Goal: Entertainment & Leisure: Consume media (video, audio)

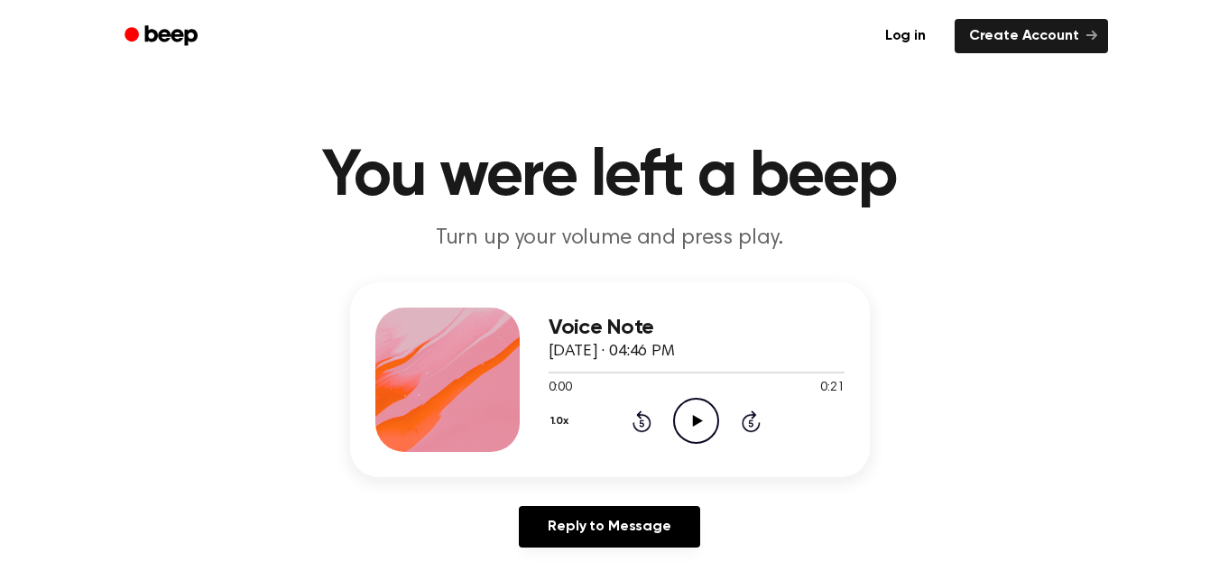
click at [689, 408] on icon "Play Audio" at bounding box center [696, 421] width 46 height 46
click at [695, 417] on icon at bounding box center [696, 421] width 8 height 12
click at [663, 371] on div at bounding box center [697, 372] width 296 height 14
click at [699, 417] on icon "Play Audio" at bounding box center [696, 421] width 46 height 46
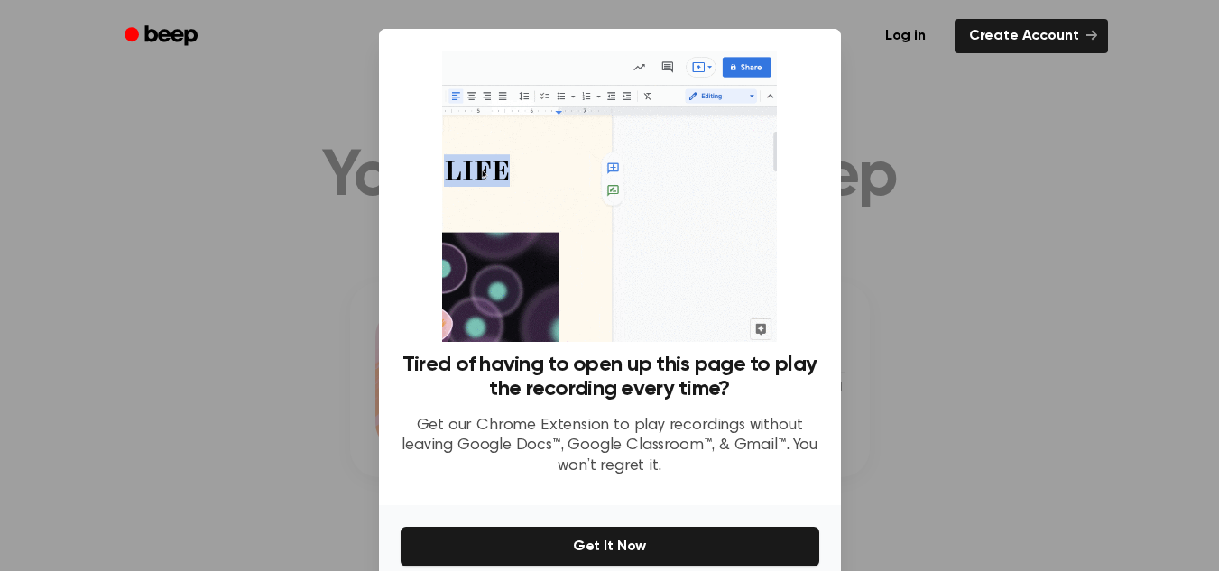
click at [948, 365] on div at bounding box center [609, 285] width 1219 height 571
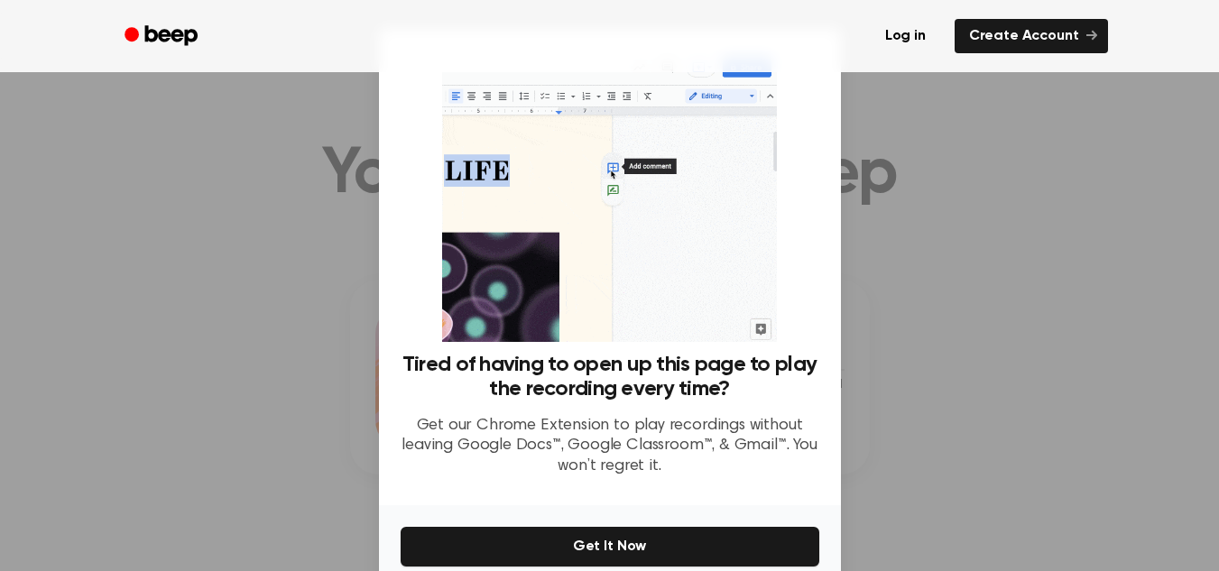
scroll to position [151, 0]
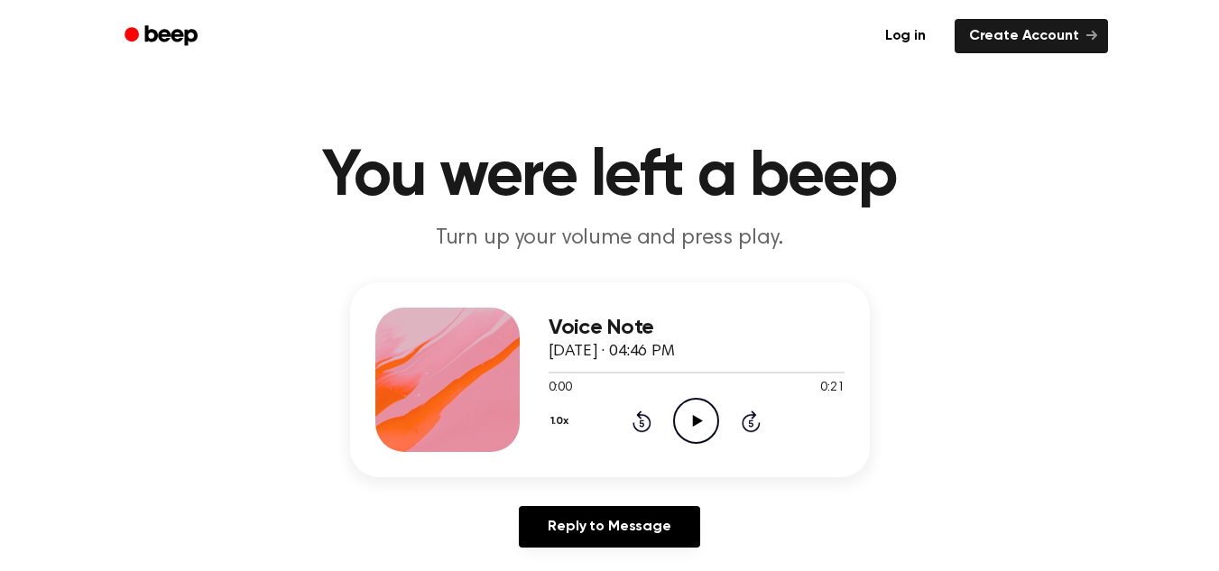
click at [684, 408] on icon "Play Audio" at bounding box center [696, 421] width 46 height 46
click at [687, 411] on icon "Pause Audio" at bounding box center [696, 421] width 46 height 46
